Goal: Navigation & Orientation: Find specific page/section

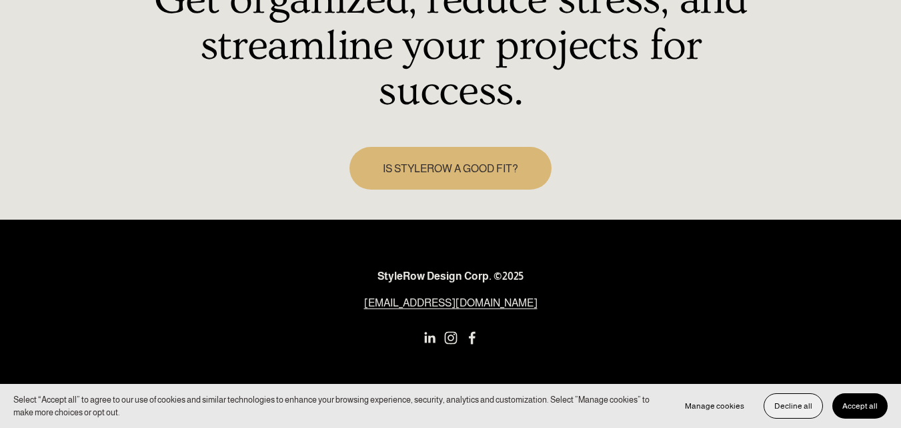
click at [805, 407] on span "Decline all" at bounding box center [794, 405] width 38 height 9
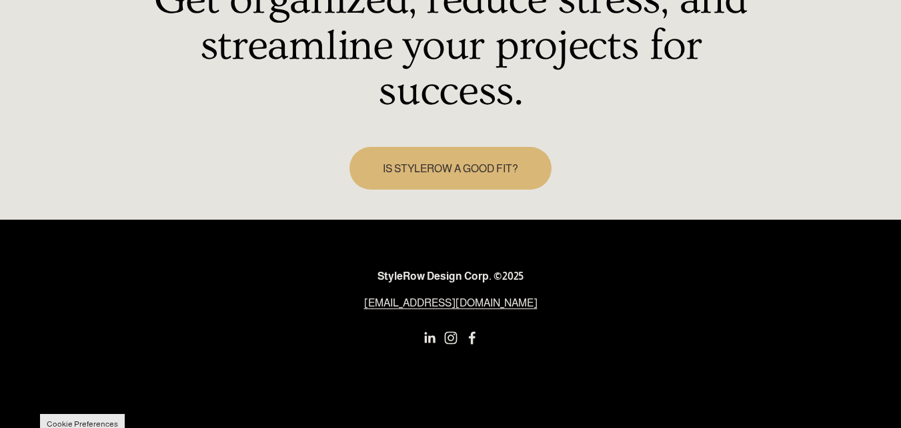
click at [438, 331] on nav at bounding box center [451, 337] width 411 height 13
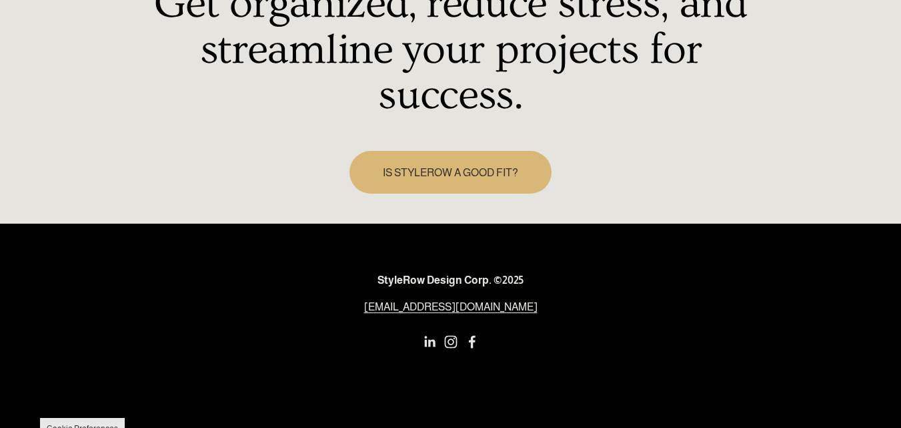
click at [428, 335] on use "LinkedIn" at bounding box center [429, 341] width 27 height 27
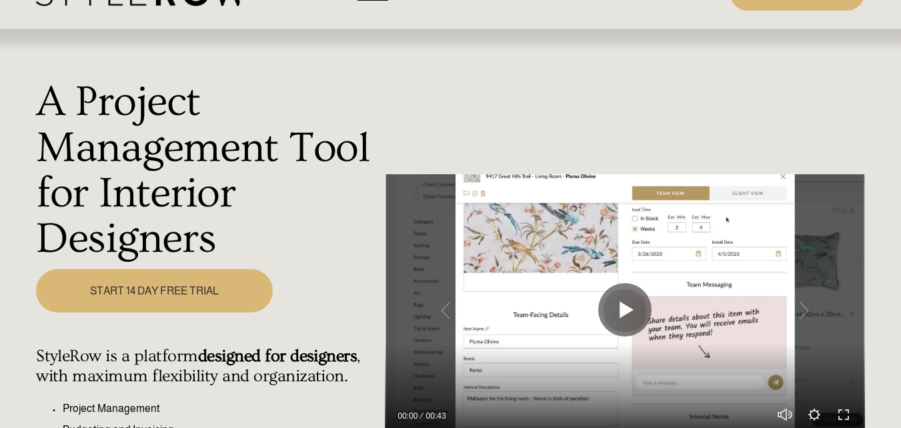
scroll to position [0, 0]
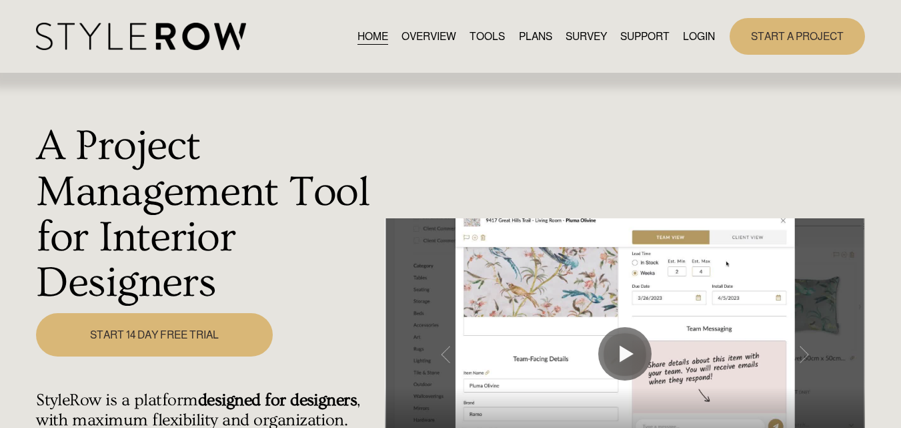
click at [422, 35] on link "OVERVIEW" at bounding box center [429, 36] width 55 height 18
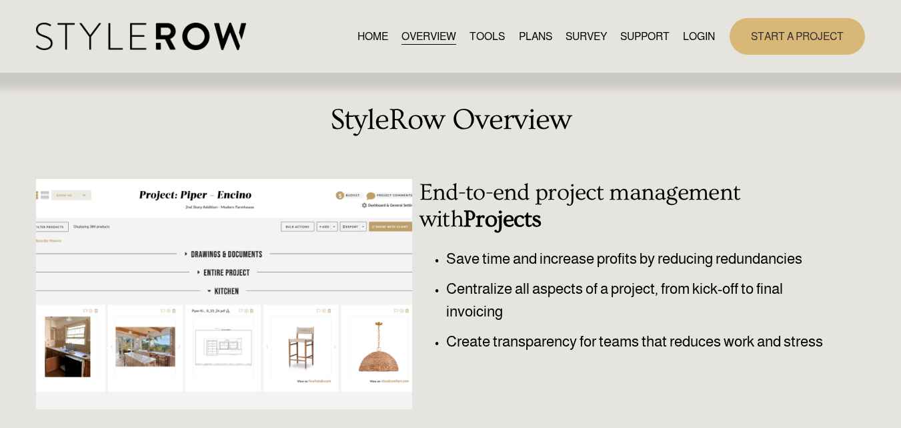
click at [582, 43] on link "SURVEY" at bounding box center [586, 36] width 41 height 18
